Goal: Transaction & Acquisition: Purchase product/service

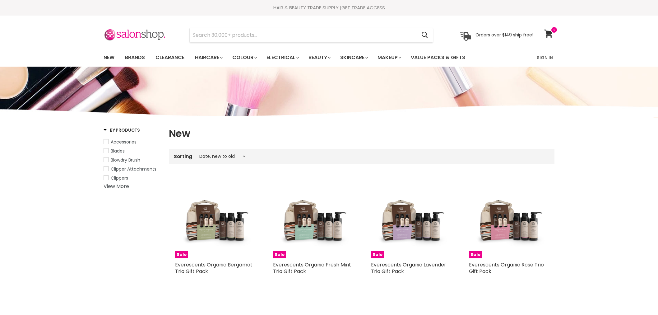
select select "created-descending"
click at [254, 35] on input "Search" at bounding box center [303, 35] width 227 height 14
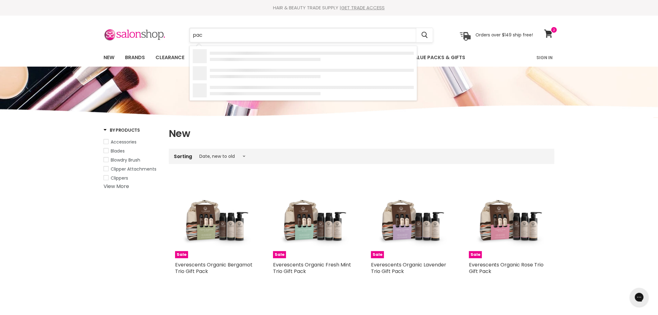
type input "pack"
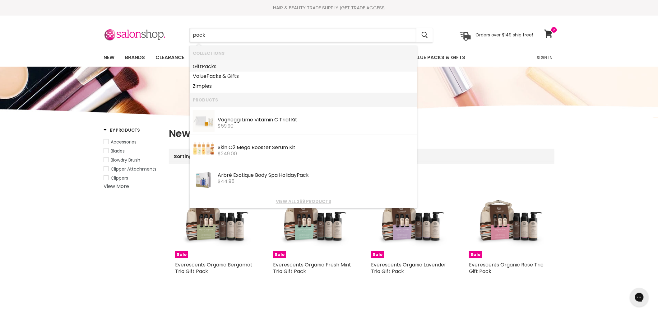
click at [213, 65] on b "Pack" at bounding box center [208, 66] width 12 height 7
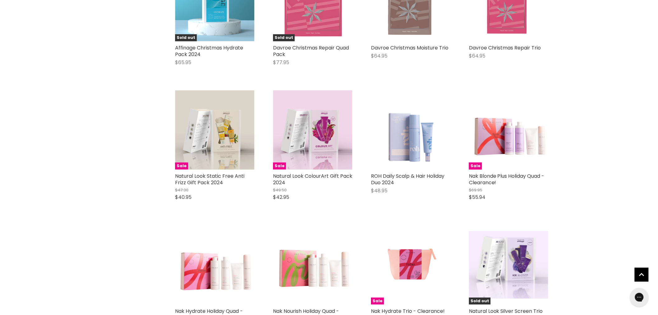
scroll to position [1106, 0]
